Goal: Task Accomplishment & Management: Complete application form

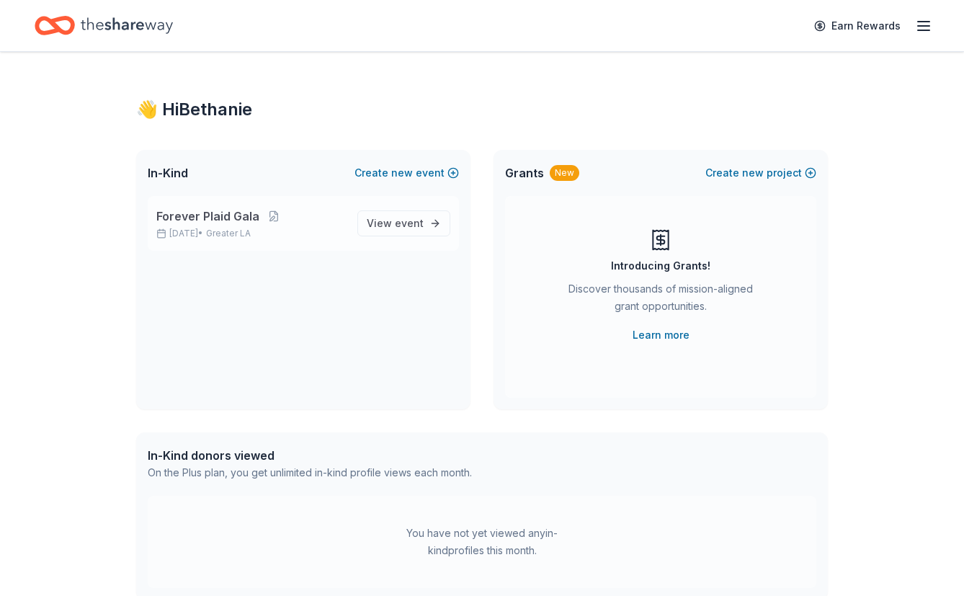
click at [288, 228] on p "[DATE] • Greater LA" at bounding box center [250, 234] width 189 height 12
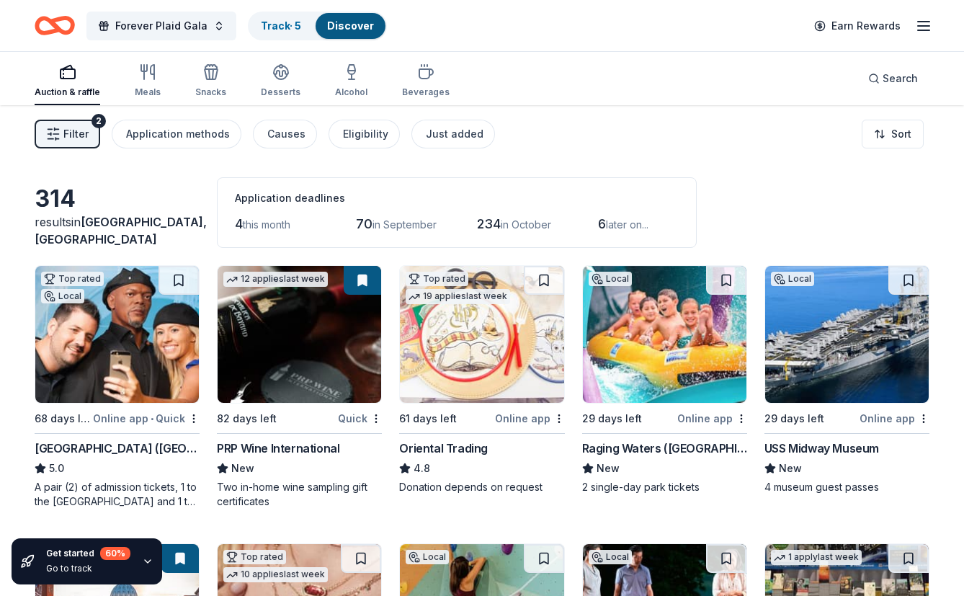
click at [920, 24] on icon "button" at bounding box center [923, 25] width 17 height 17
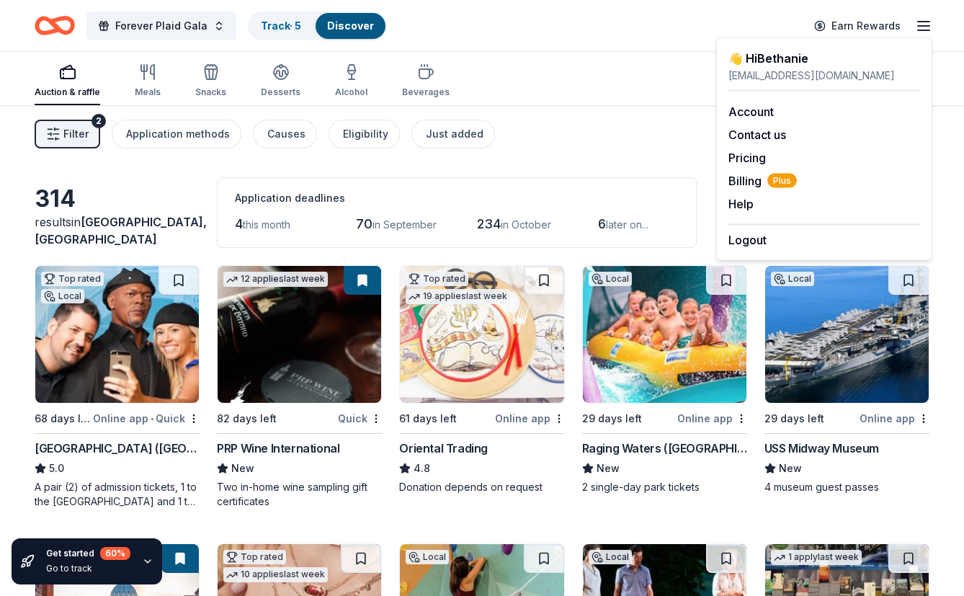
click at [619, 146] on div "Filter 2 Application methods Causes Eligibility Just added Sort" at bounding box center [482, 134] width 964 height 58
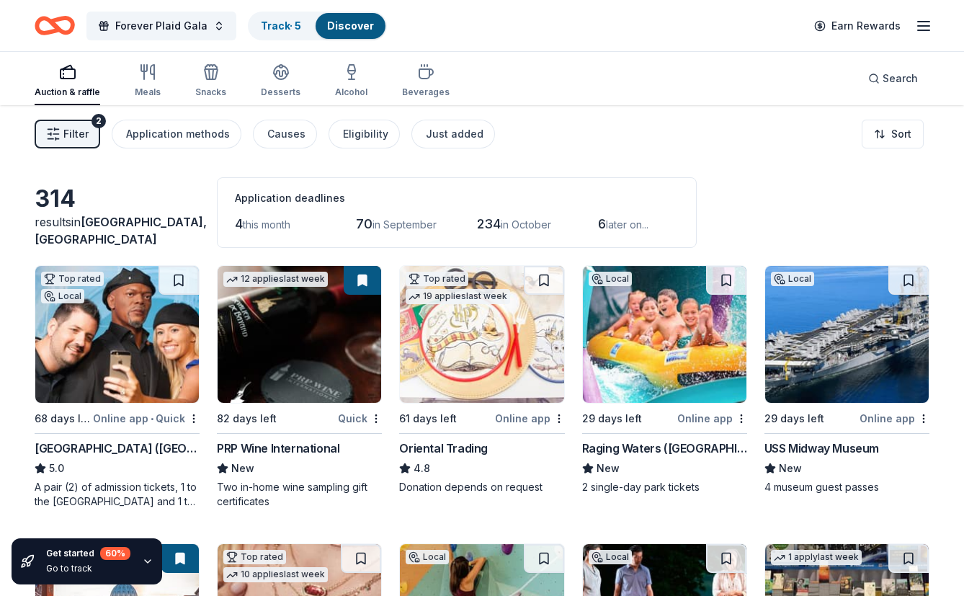
scroll to position [60, 0]
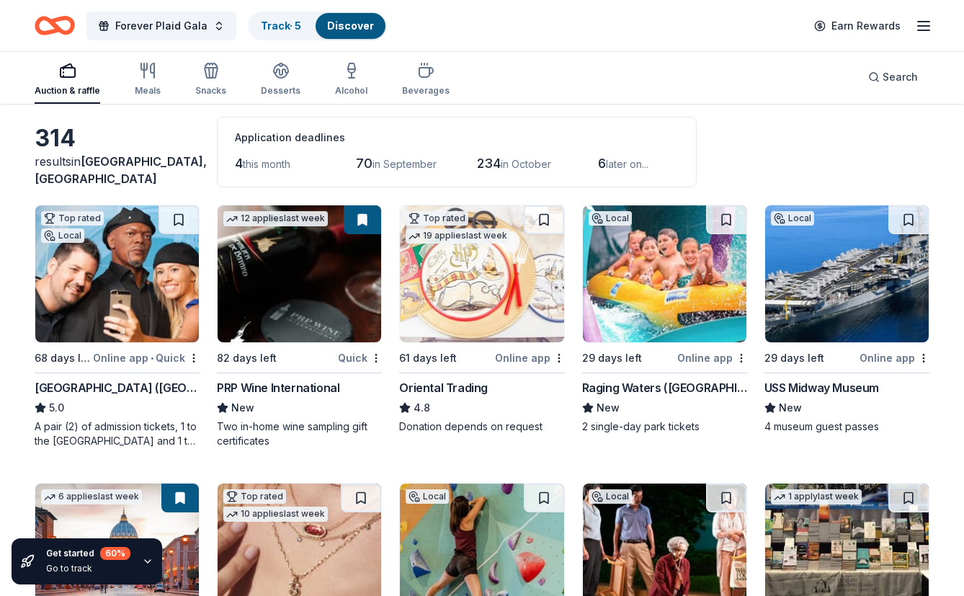
click at [748, 159] on div "314 results in Ladera Ranch, CA Application deadlines 4 this month 70 in Septem…" at bounding box center [482, 152] width 894 height 71
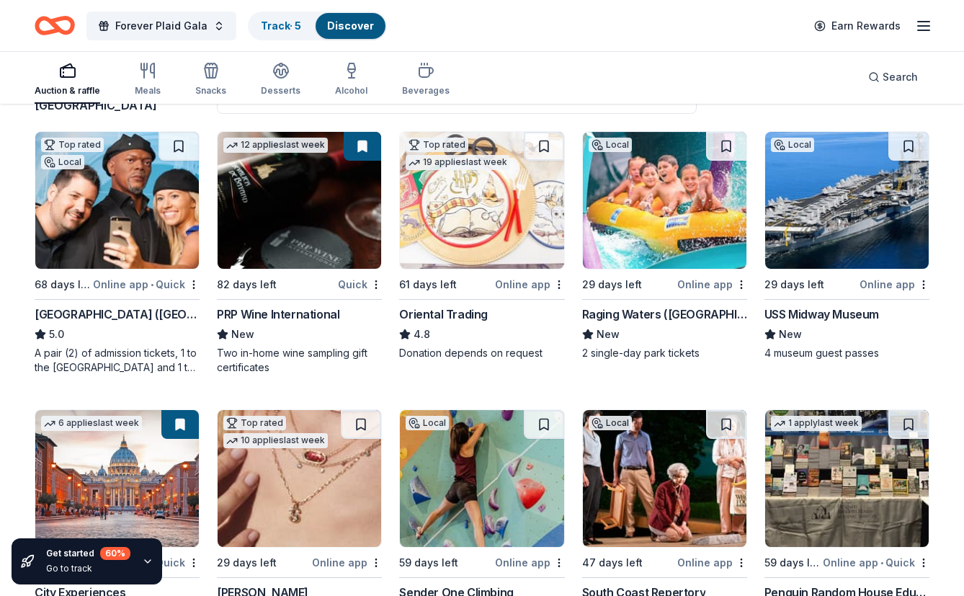
scroll to position [133, 0]
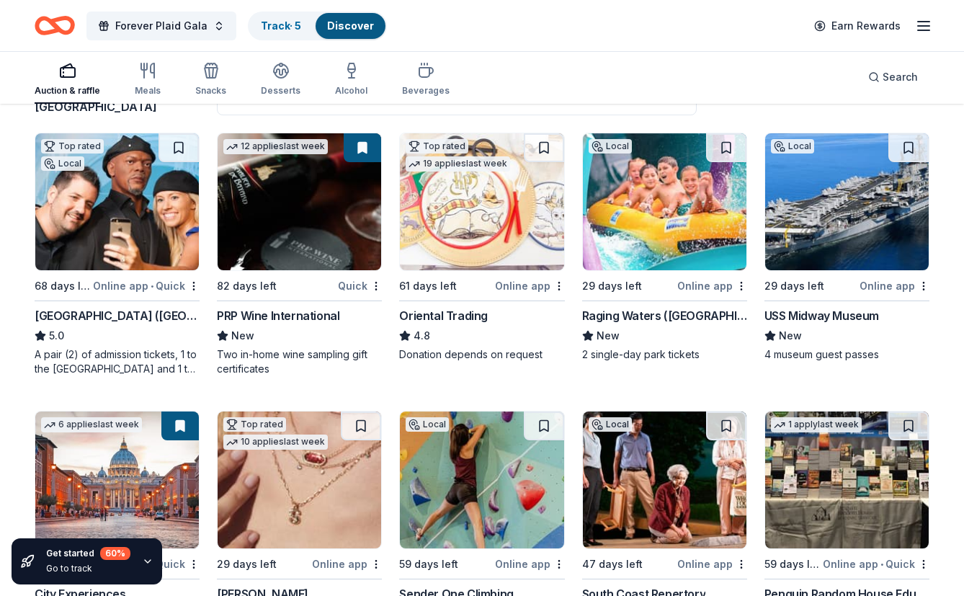
click at [662, 217] on img at bounding box center [664, 201] width 163 height 137
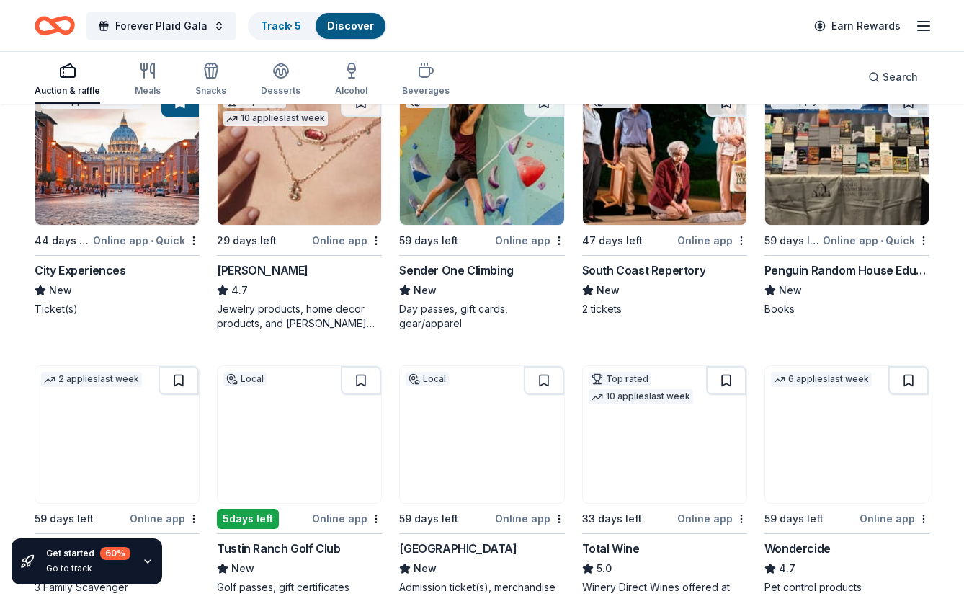
scroll to position [359, 0]
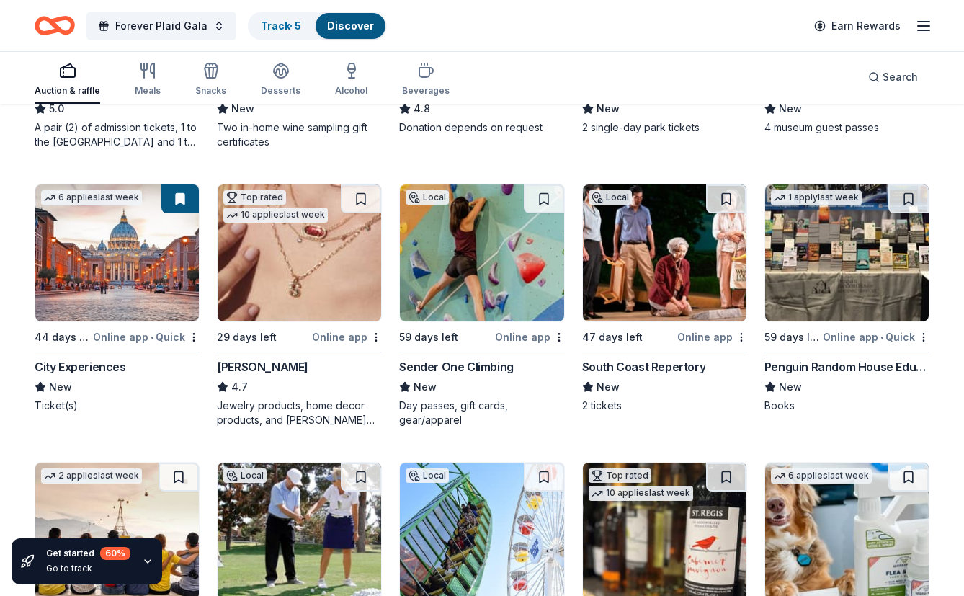
click at [851, 257] on img at bounding box center [846, 252] width 163 height 137
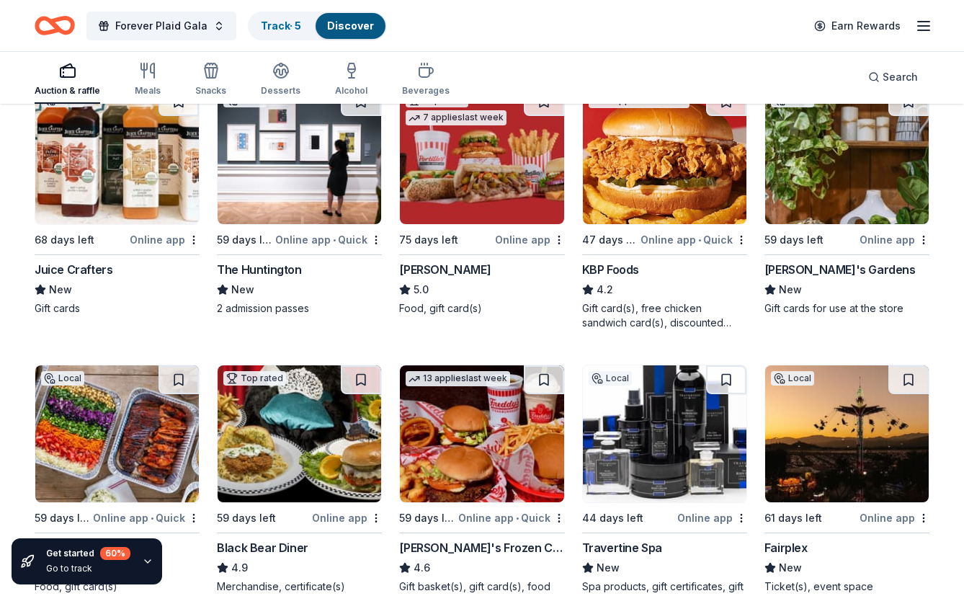
scroll to position [1010, 0]
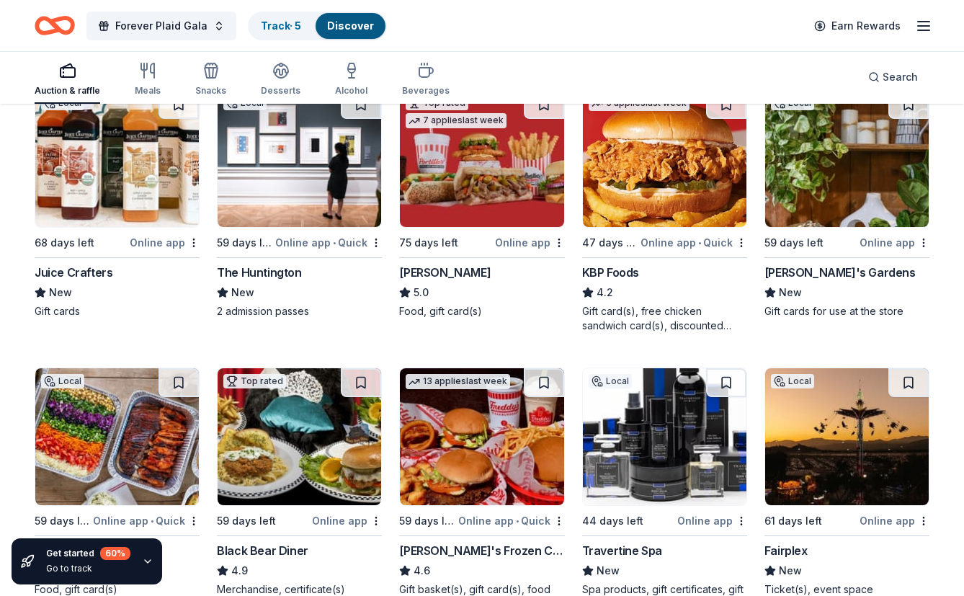
click at [817, 194] on img at bounding box center [846, 158] width 163 height 137
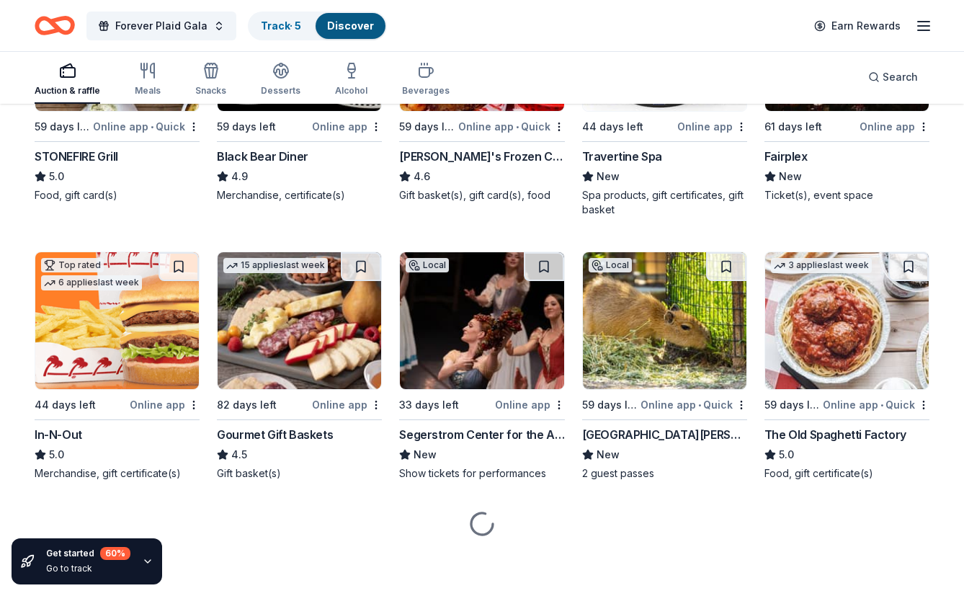
scroll to position [1404, 0]
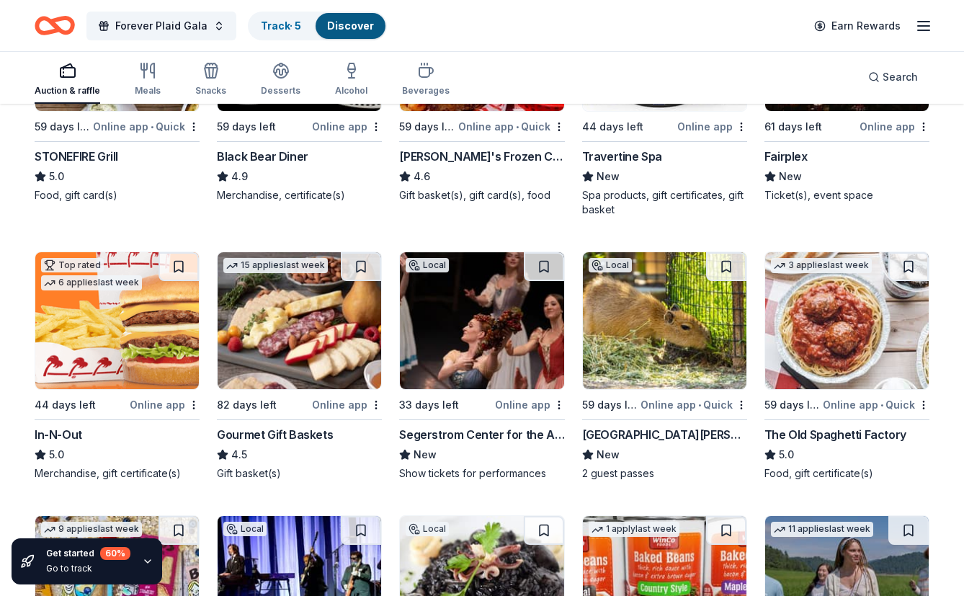
click at [155, 333] on img at bounding box center [116, 320] width 163 height 137
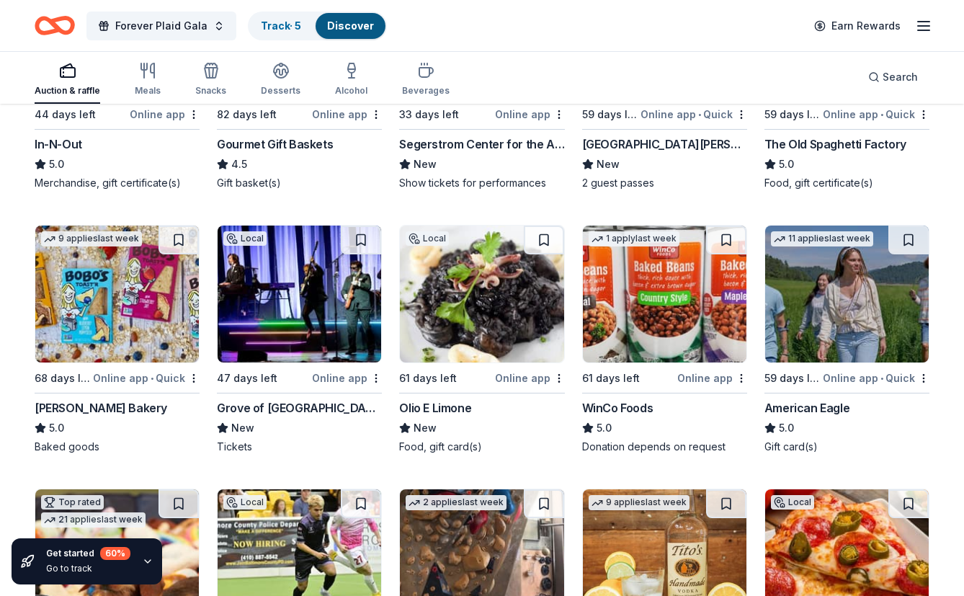
scroll to position [1695, 0]
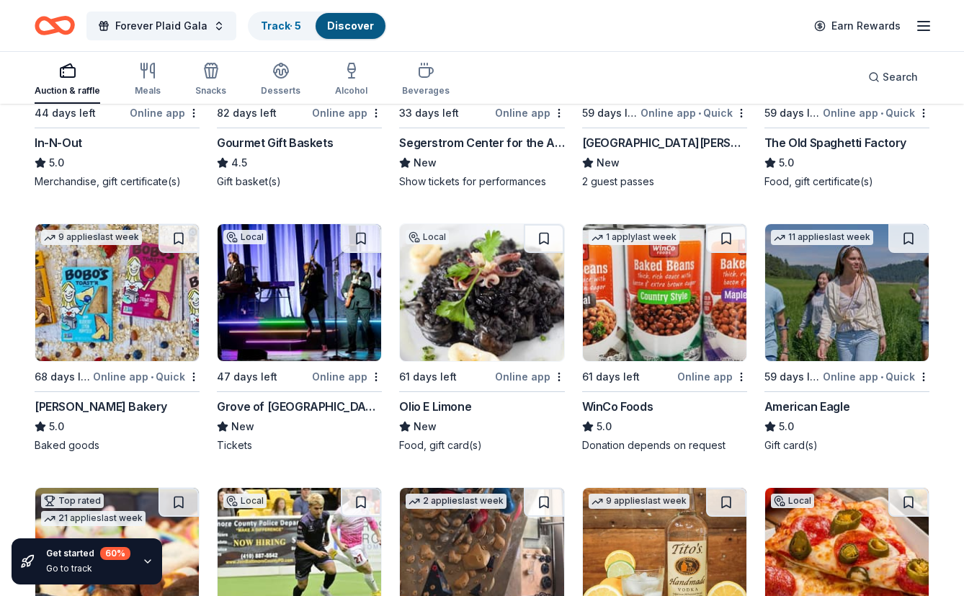
click at [298, 336] on img at bounding box center [299, 292] width 163 height 137
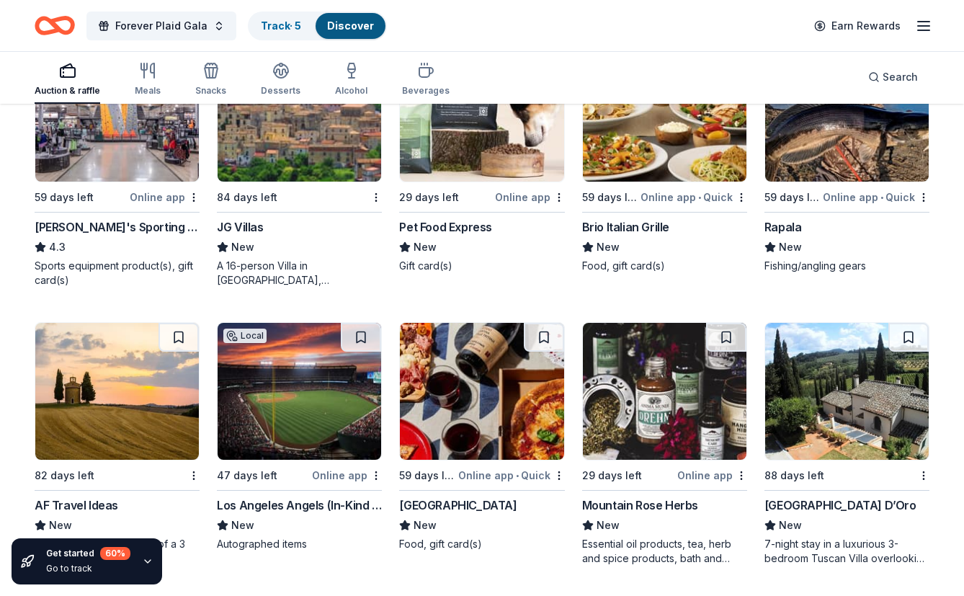
scroll to position [6293, 0]
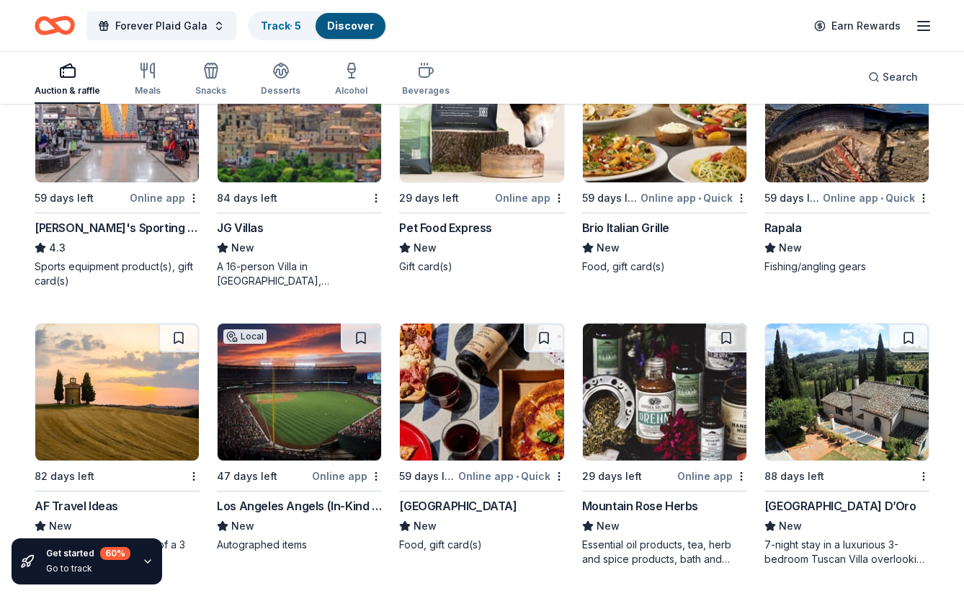
click at [111, 144] on img at bounding box center [116, 113] width 163 height 137
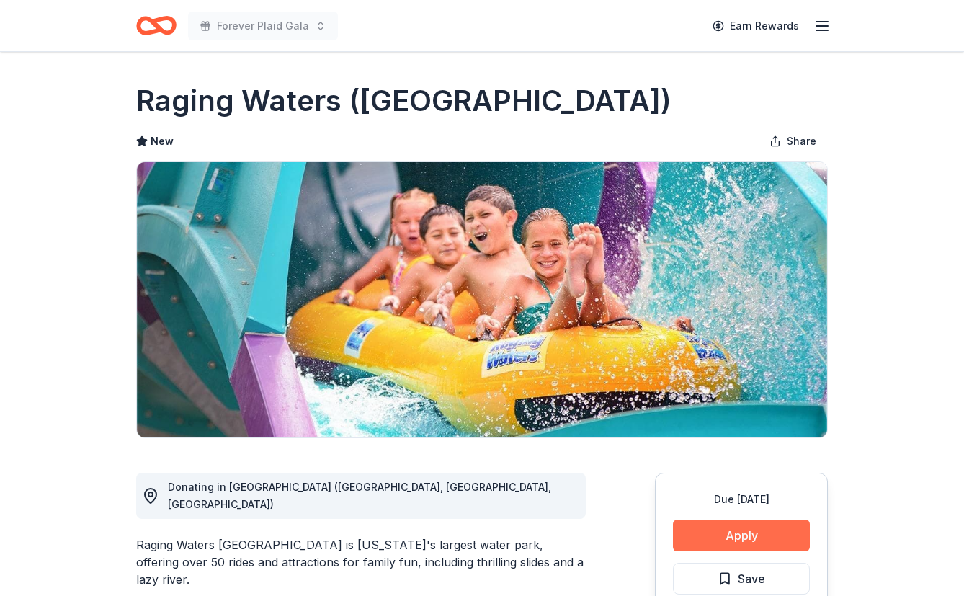
click at [774, 530] on button "Apply" at bounding box center [741, 535] width 137 height 32
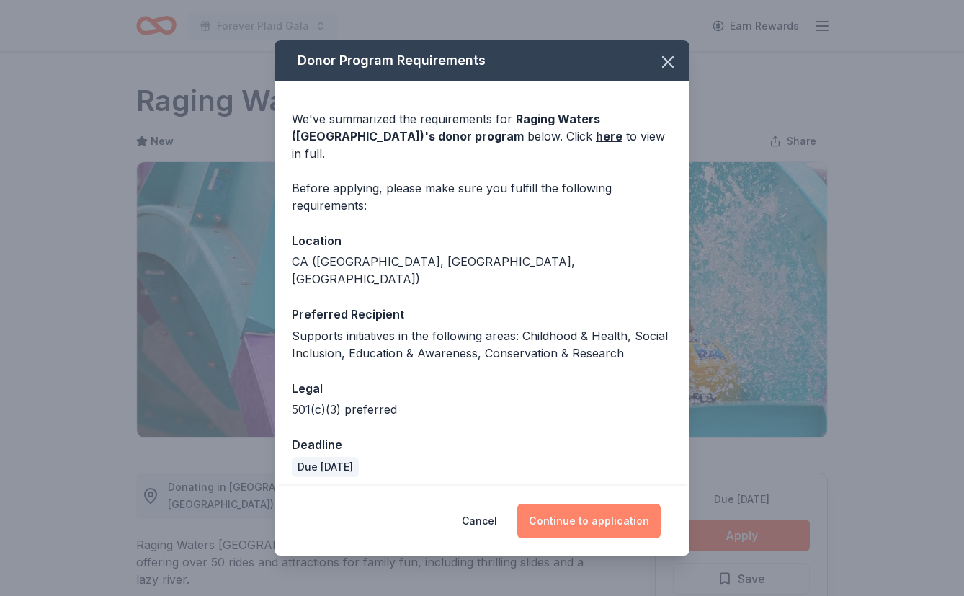
click at [568, 503] on button "Continue to application" at bounding box center [588, 520] width 143 height 35
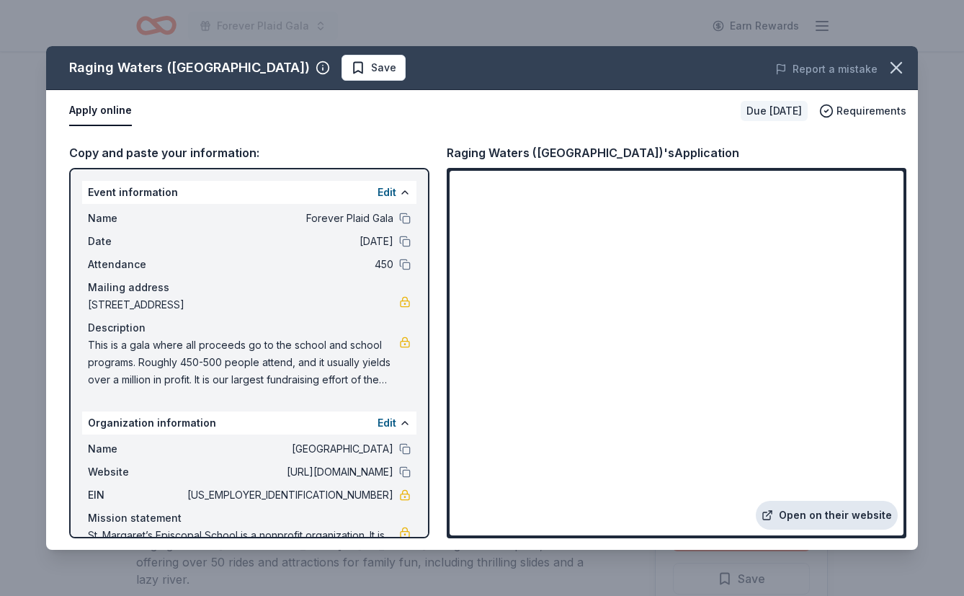
click at [802, 512] on link "Open on their website" at bounding box center [826, 515] width 142 height 29
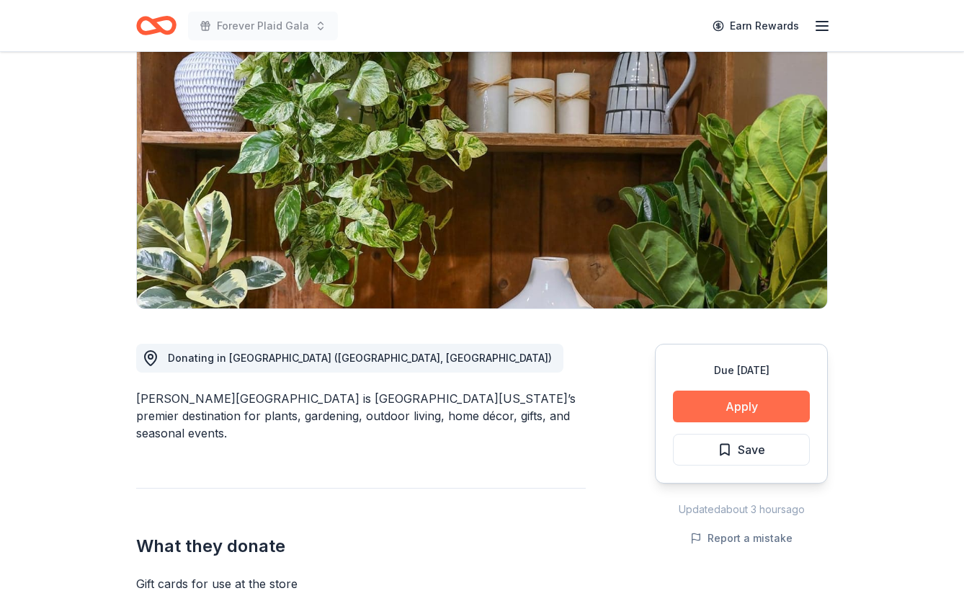
scroll to position [137, 0]
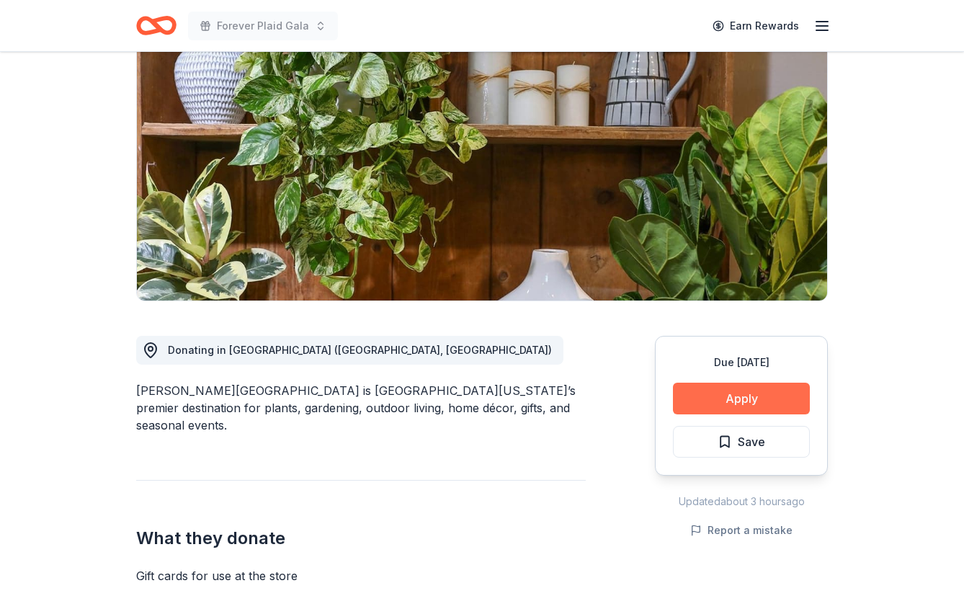
click at [738, 402] on button "Apply" at bounding box center [741, 398] width 137 height 32
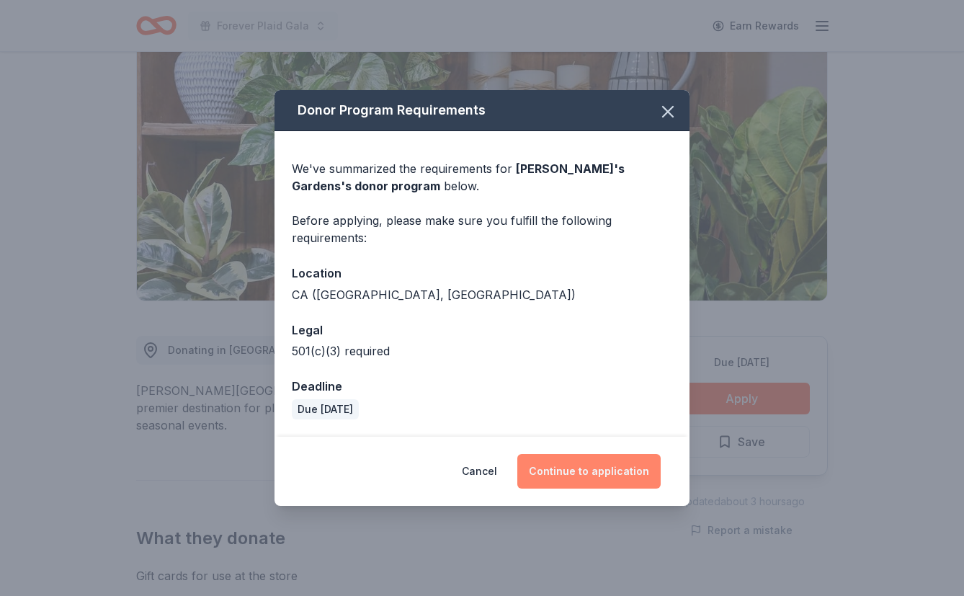
click at [622, 470] on button "Continue to application" at bounding box center [588, 471] width 143 height 35
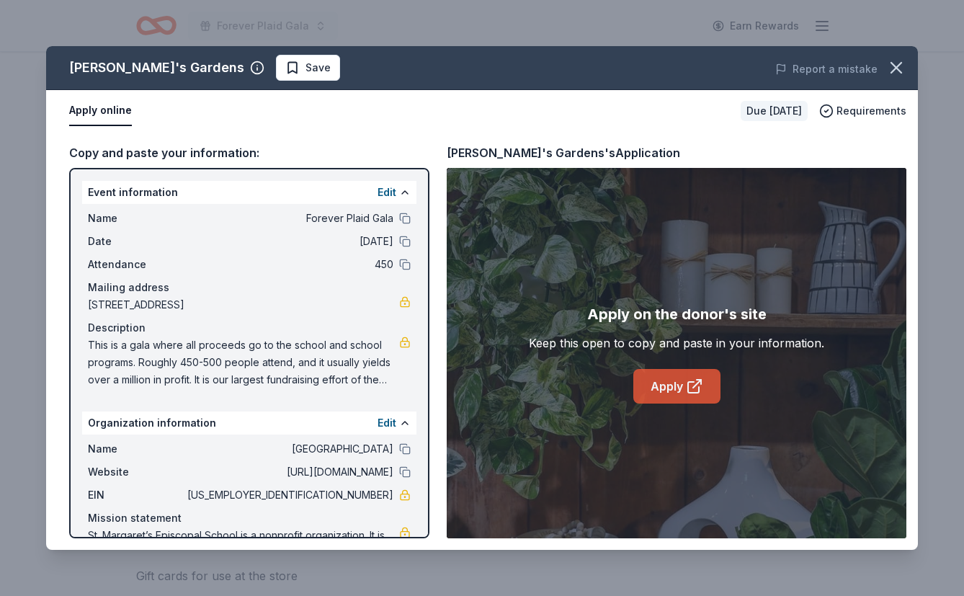
click at [665, 387] on link "Apply" at bounding box center [676, 386] width 87 height 35
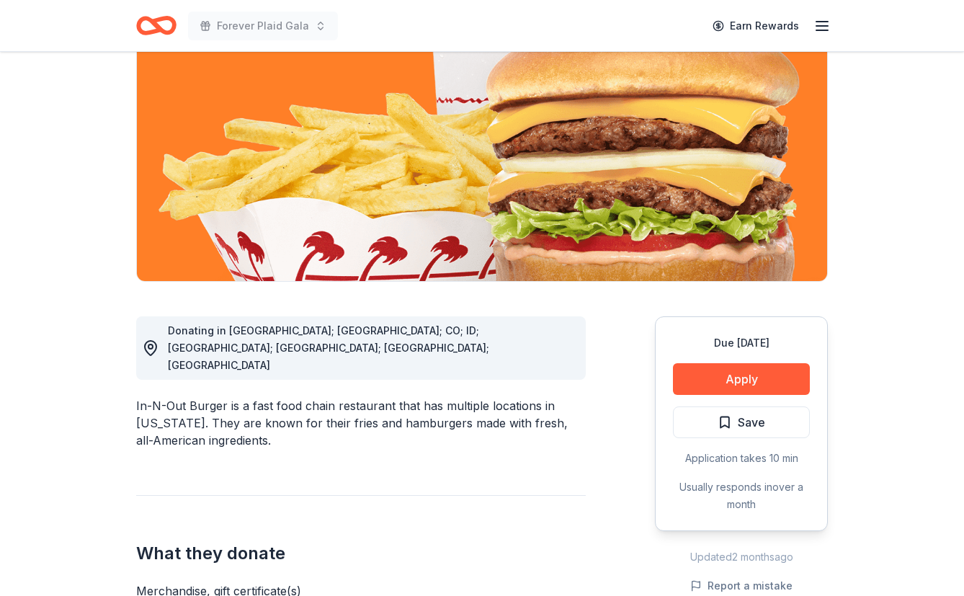
scroll to position [177, 0]
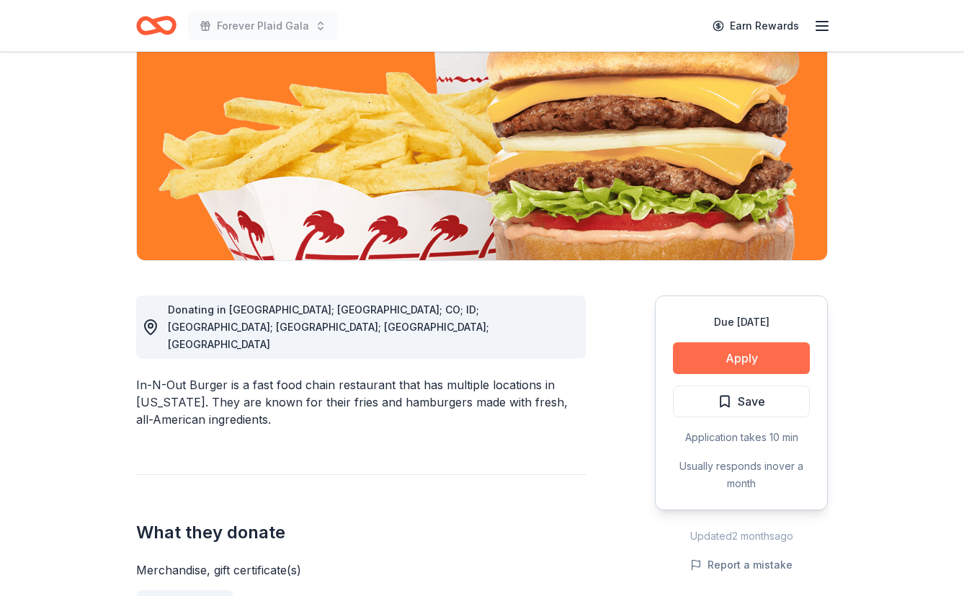
click at [735, 368] on button "Apply" at bounding box center [741, 358] width 137 height 32
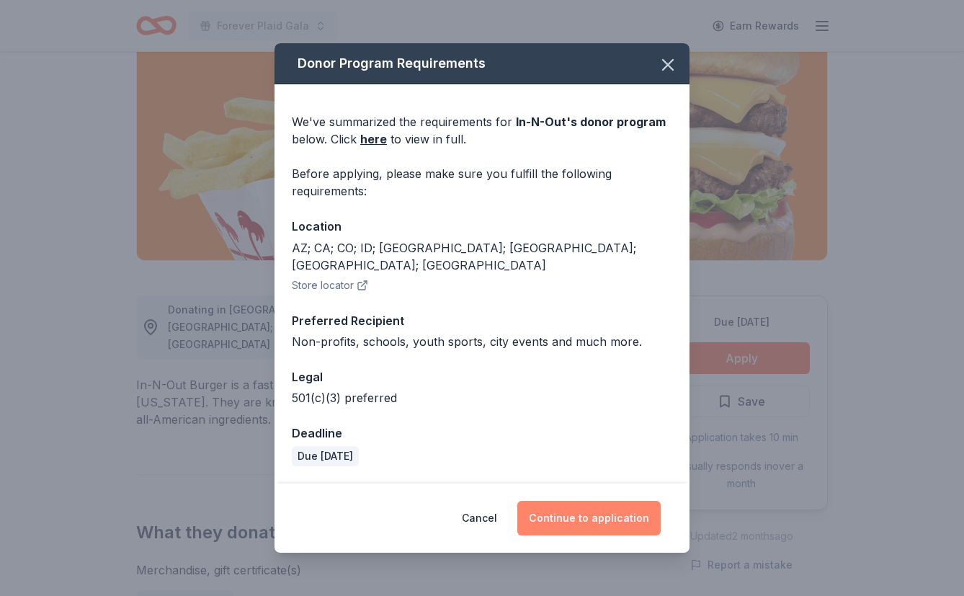
click at [620, 501] on button "Continue to application" at bounding box center [588, 518] width 143 height 35
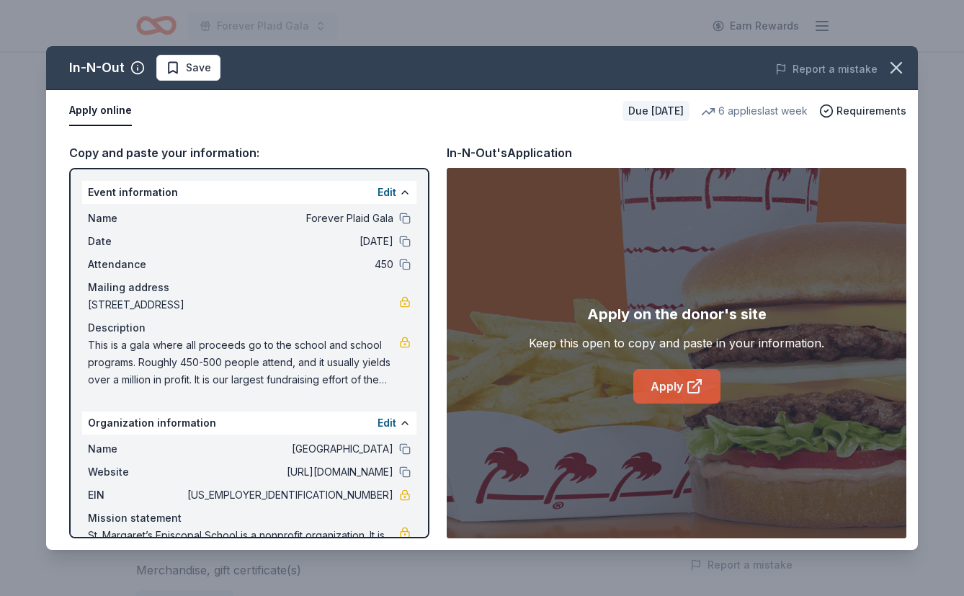
click at [686, 386] on icon at bounding box center [694, 385] width 17 height 17
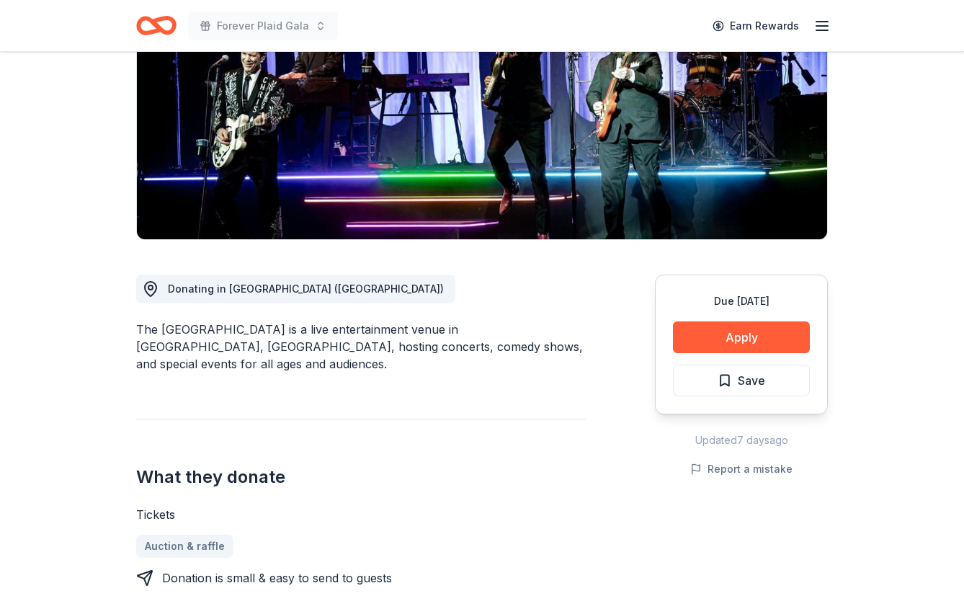
scroll to position [199, 0]
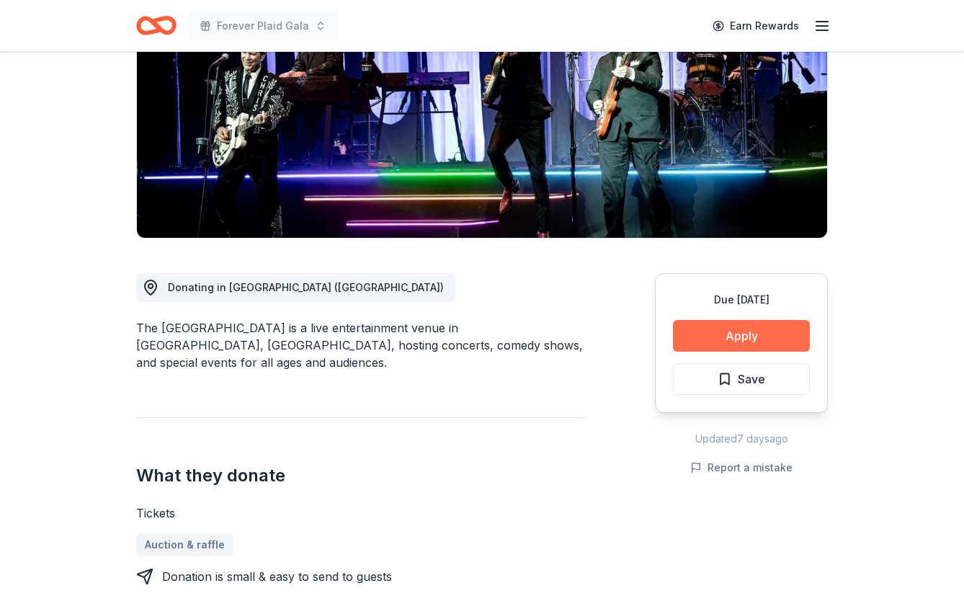
click at [761, 340] on button "Apply" at bounding box center [741, 336] width 137 height 32
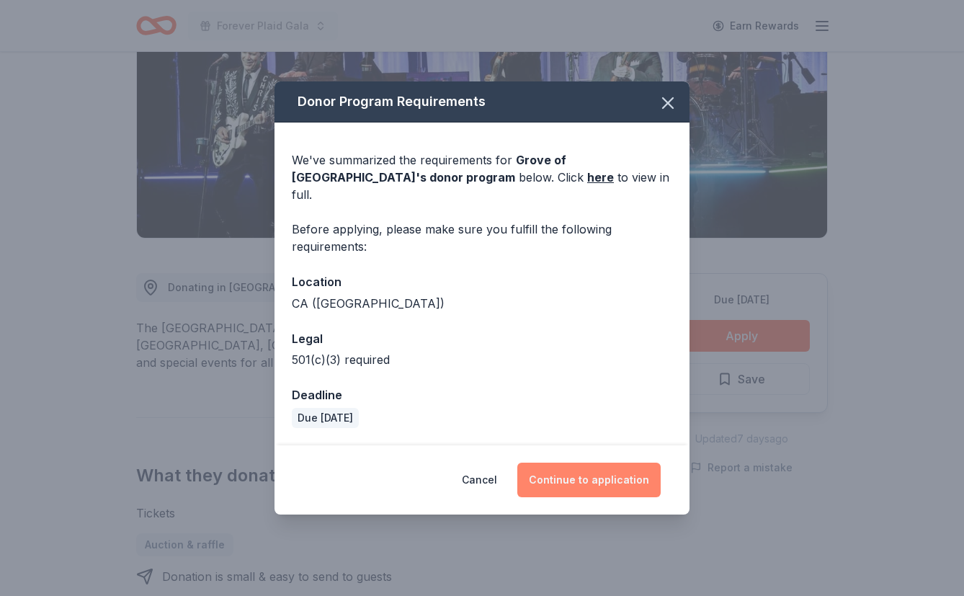
click at [599, 468] on button "Continue to application" at bounding box center [588, 479] width 143 height 35
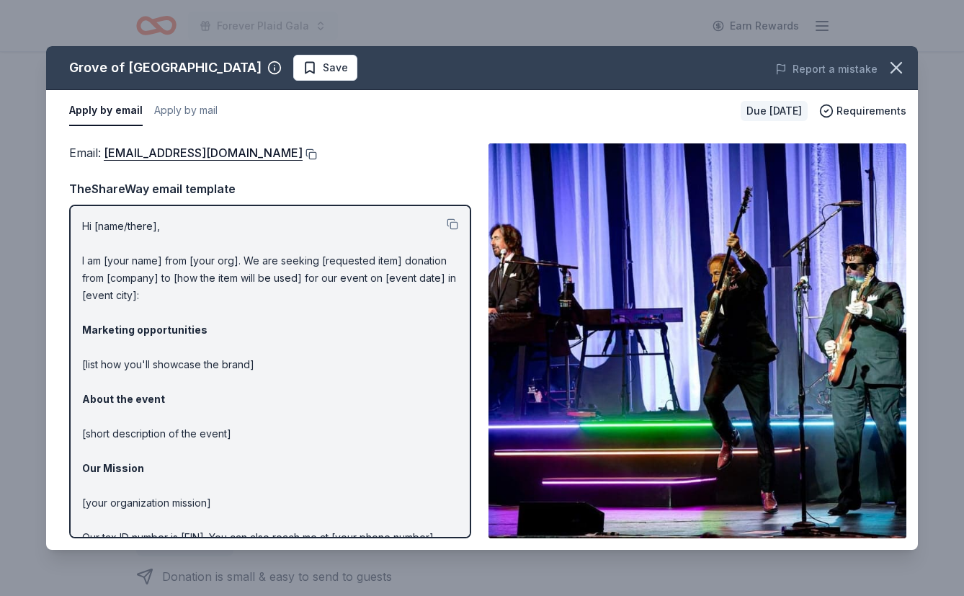
click at [302, 153] on button at bounding box center [309, 154] width 14 height 12
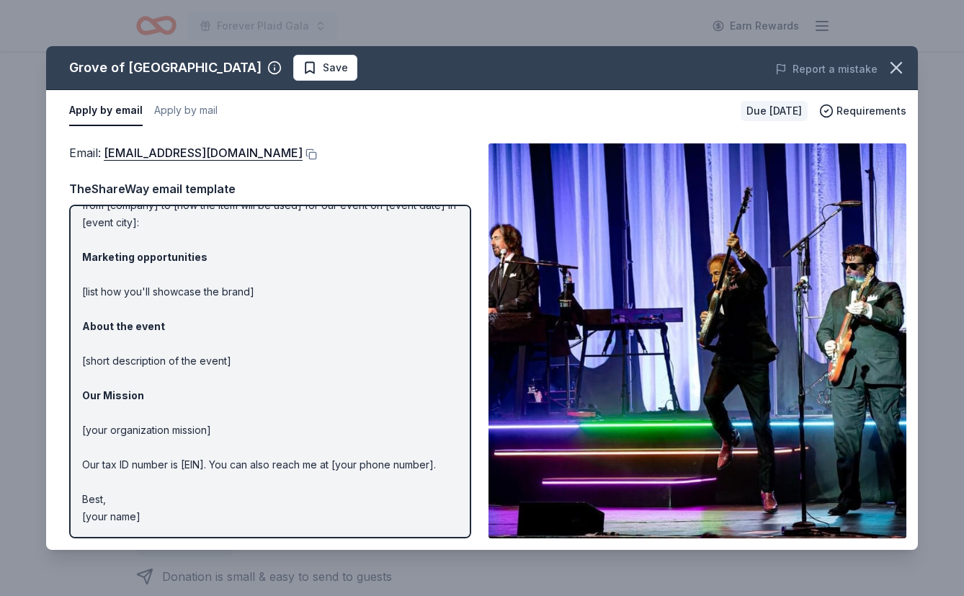
scroll to position [72, 0]
drag, startPoint x: 171, startPoint y: 530, endPoint x: 95, endPoint y: 322, distance: 221.5
click at [95, 322] on div "Hi [name/there], I am [your name] from [your org]. We are seeking [requested it…" at bounding box center [270, 371] width 402 height 333
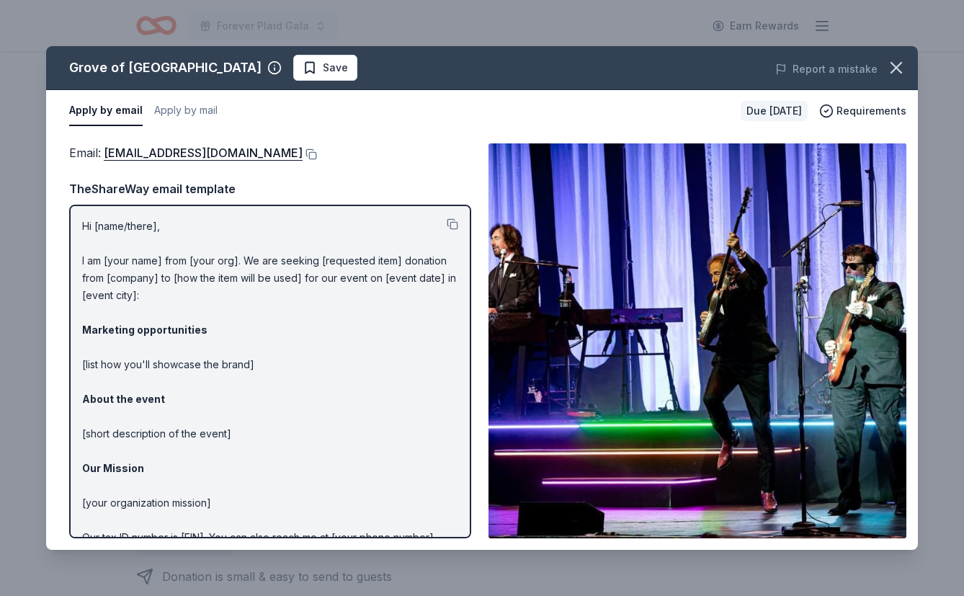
scroll to position [0, 0]
drag, startPoint x: 83, startPoint y: 225, endPoint x: 260, endPoint y: 473, distance: 304.6
click at [260, 473] on p "Hi [name/there], I am [your name] from [your org]. We are seeking [requested it…" at bounding box center [270, 408] width 376 height 380
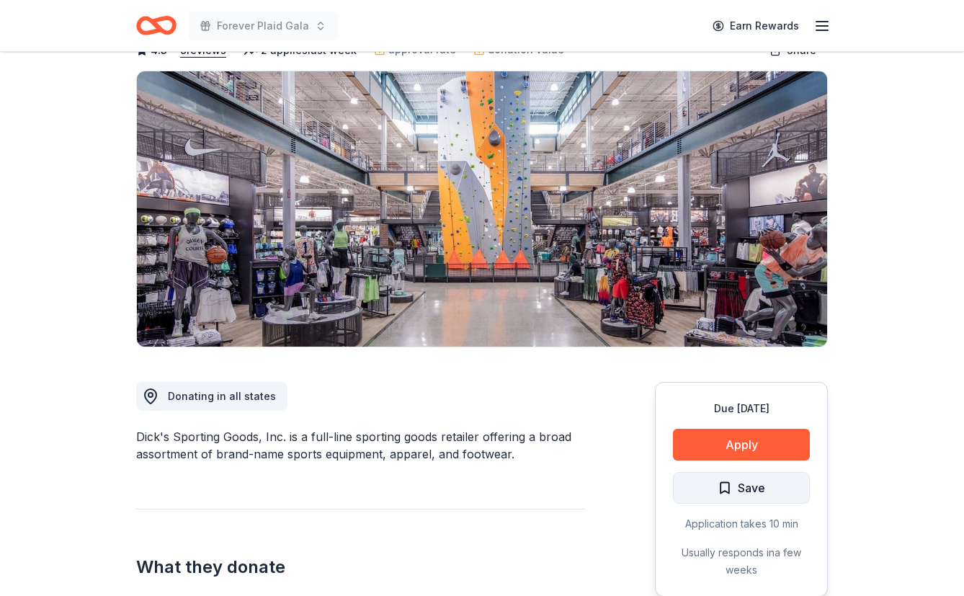
scroll to position [96, 0]
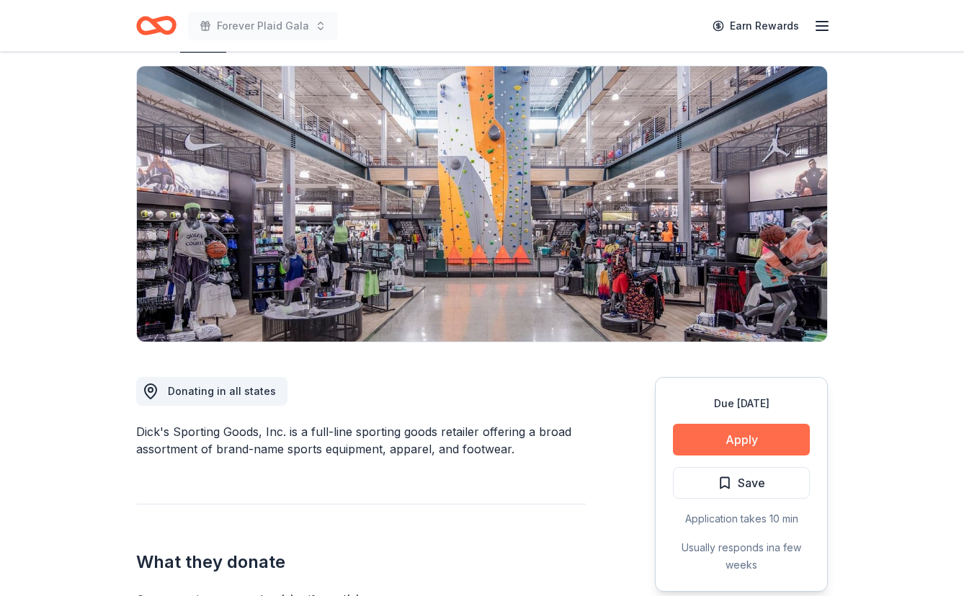
click at [752, 445] on button "Apply" at bounding box center [741, 439] width 137 height 32
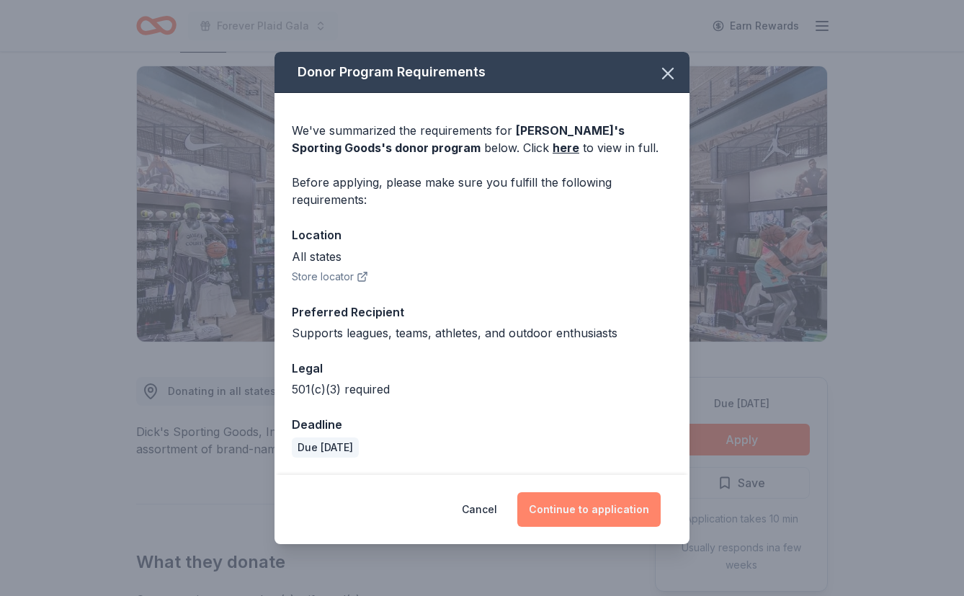
click at [587, 503] on button "Continue to application" at bounding box center [588, 509] width 143 height 35
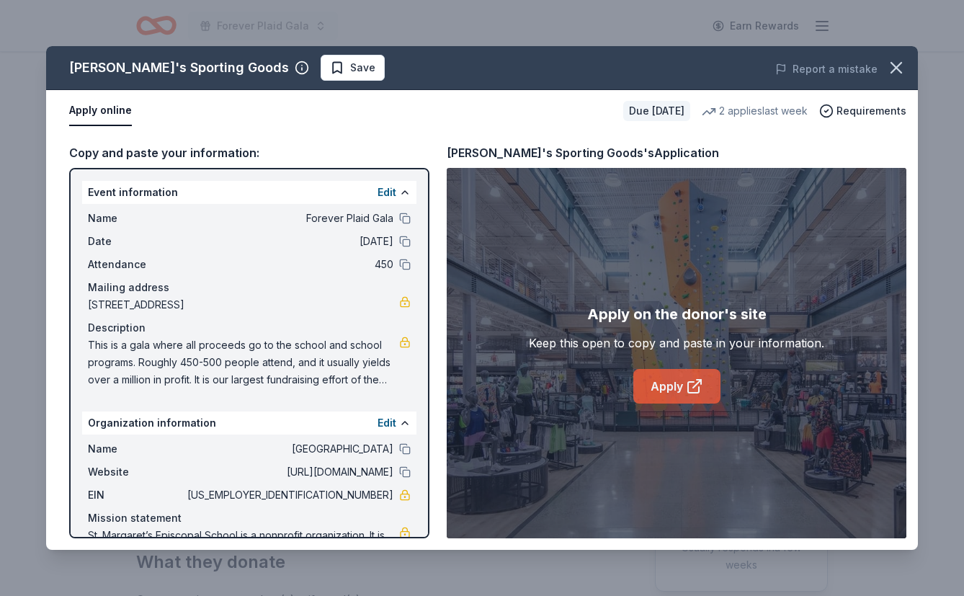
click at [663, 391] on link "Apply" at bounding box center [676, 386] width 87 height 35
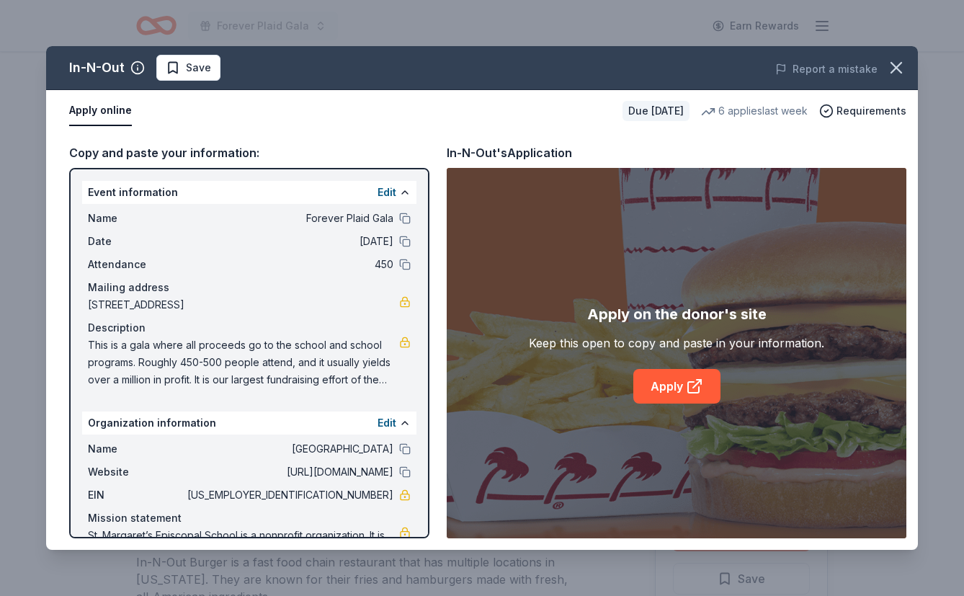
scroll to position [177, 0]
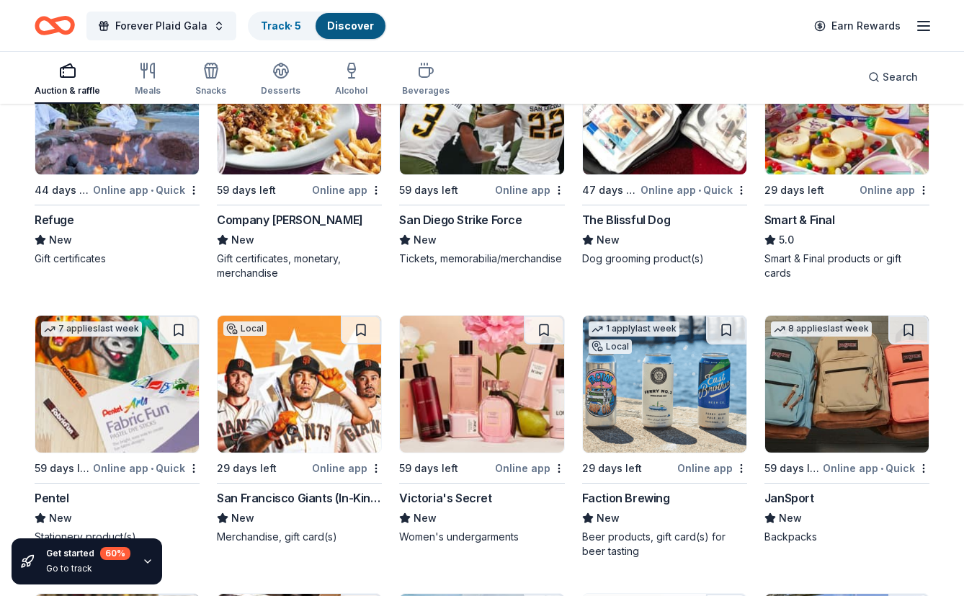
scroll to position [11819, 0]
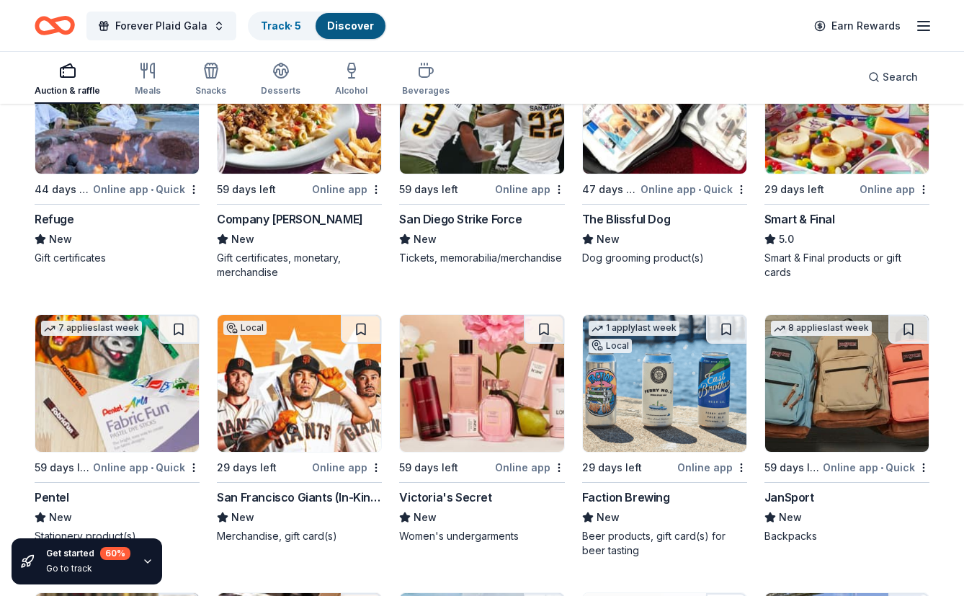
click at [837, 421] on img at bounding box center [846, 383] width 163 height 137
click at [477, 416] on img at bounding box center [481, 383] width 163 height 137
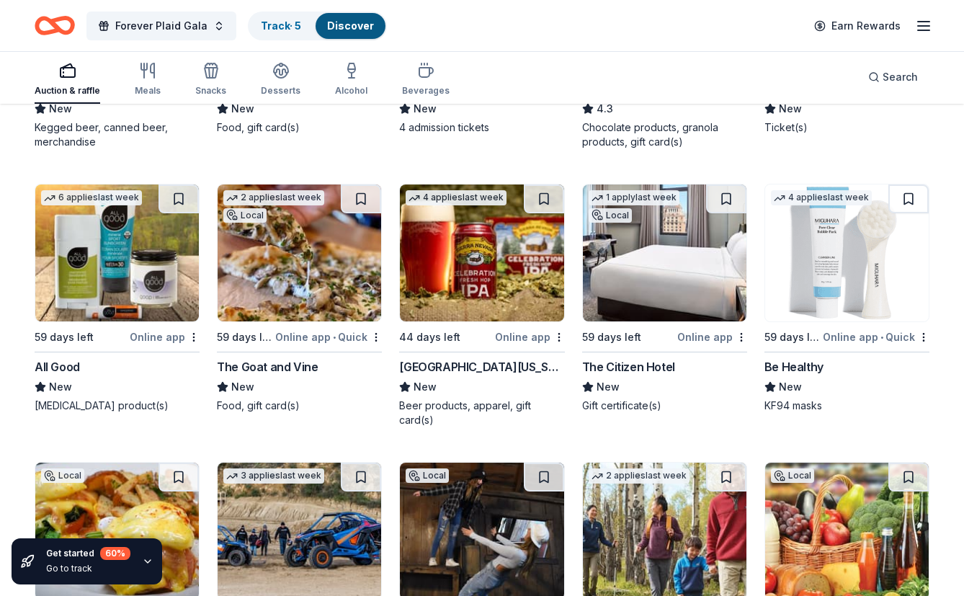
scroll to position [12506, 0]
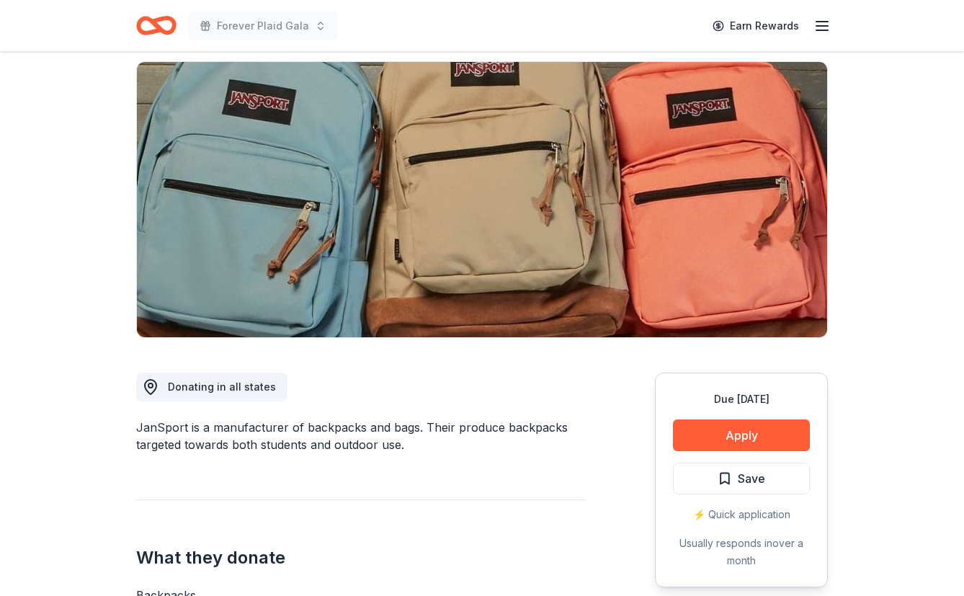
scroll to position [142, 0]
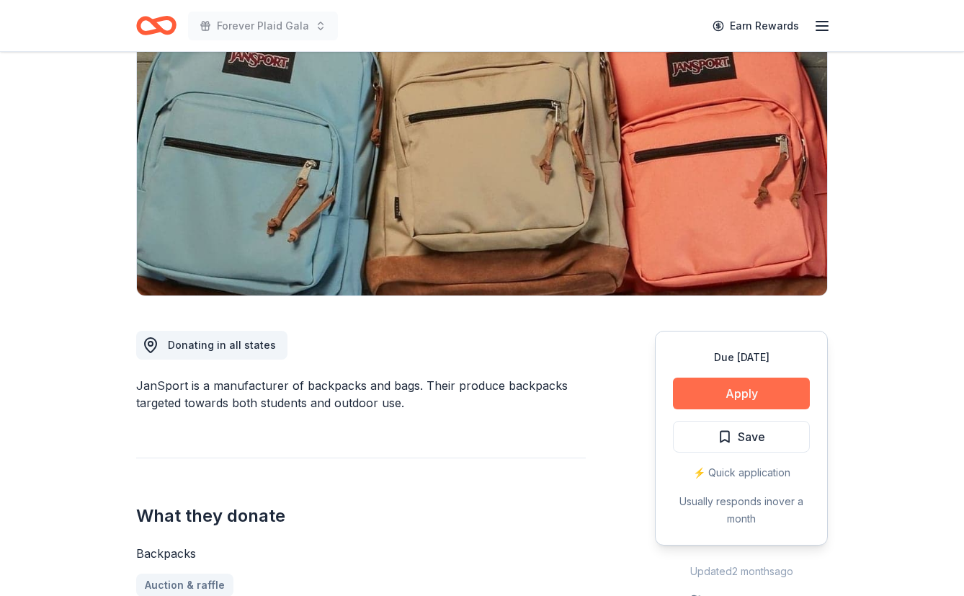
click at [742, 396] on button "Apply" at bounding box center [741, 393] width 137 height 32
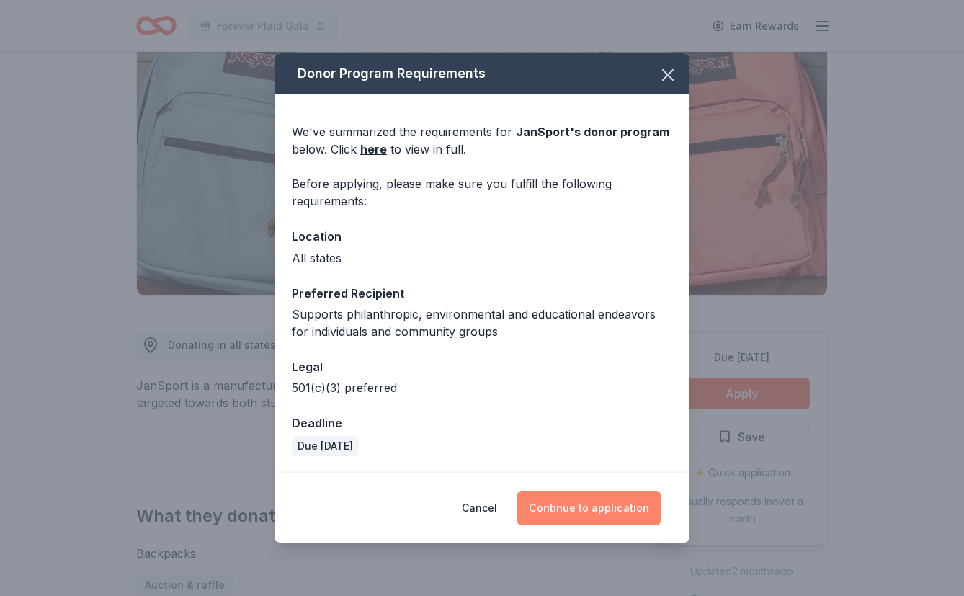
click at [591, 515] on button "Continue to application" at bounding box center [588, 507] width 143 height 35
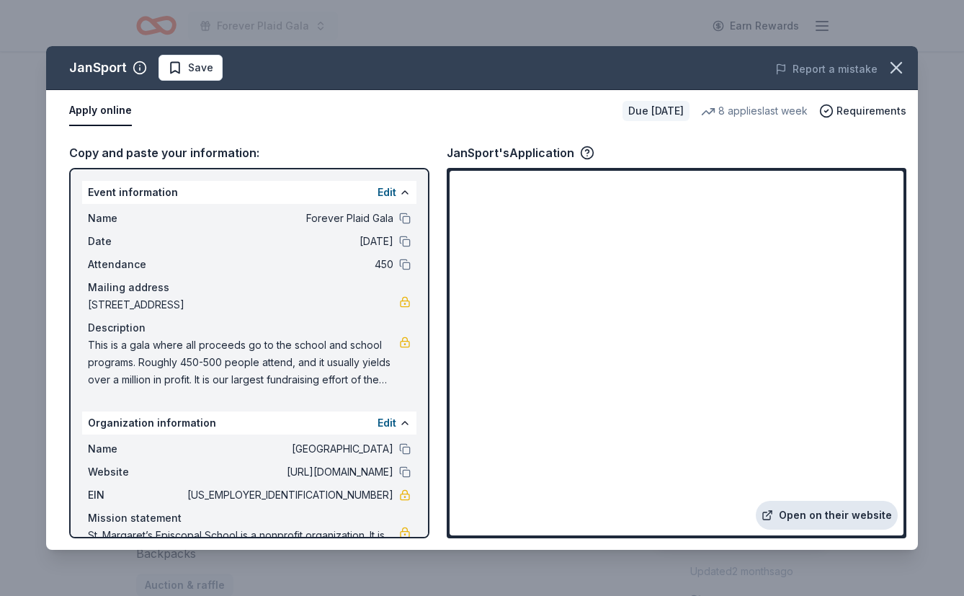
click at [801, 511] on link "Open on their website" at bounding box center [826, 515] width 142 height 29
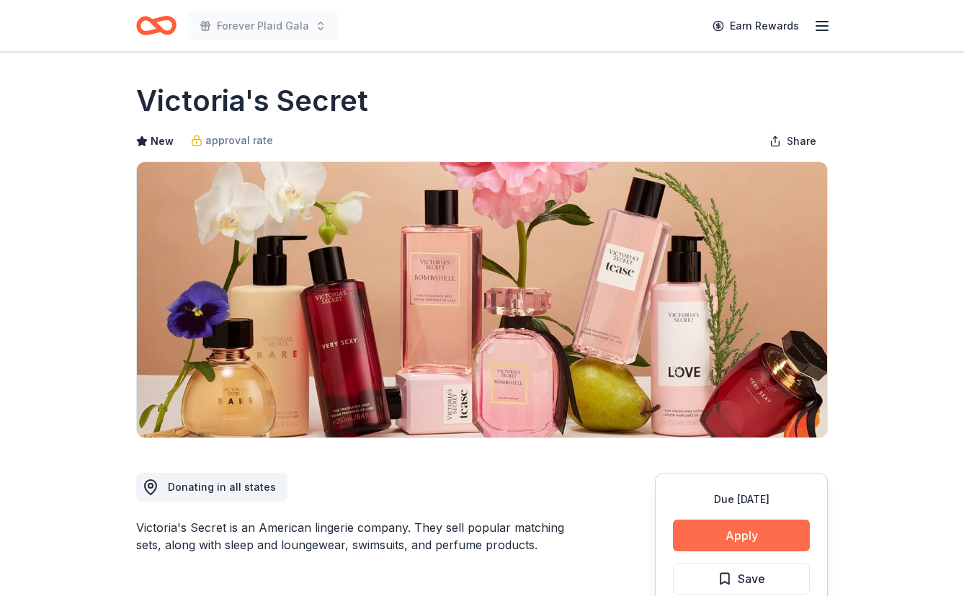
click at [732, 524] on button "Apply" at bounding box center [741, 535] width 137 height 32
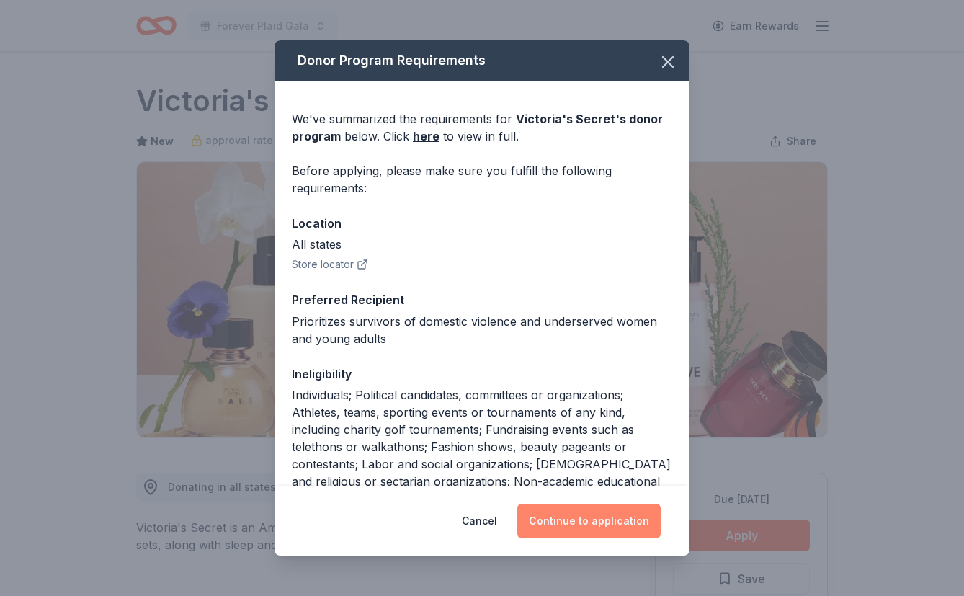
click at [586, 529] on button "Continue to application" at bounding box center [588, 520] width 143 height 35
